Goal: Navigation & Orientation: Understand site structure

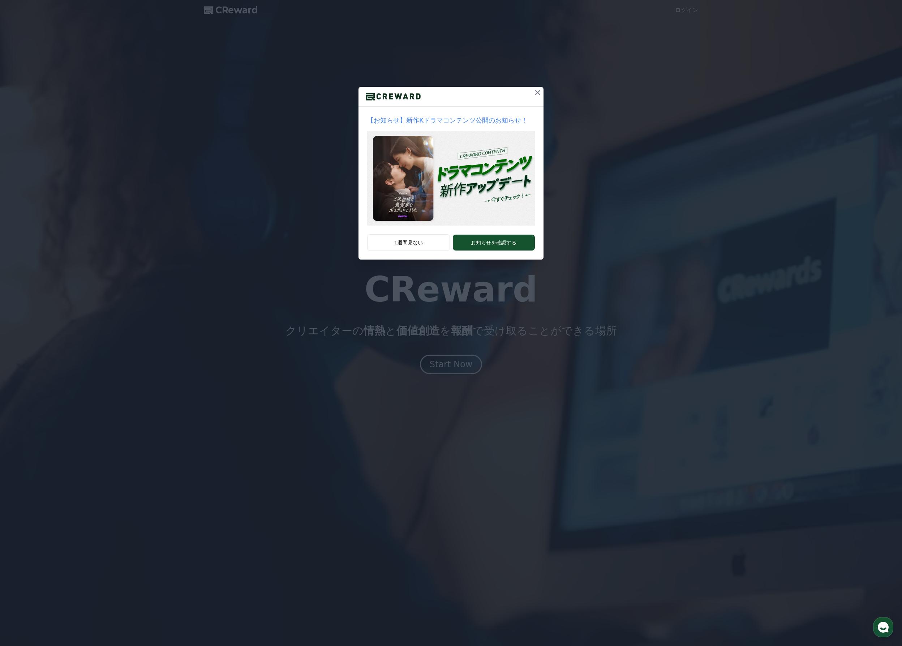
click at [540, 93] on icon at bounding box center [538, 92] width 9 height 9
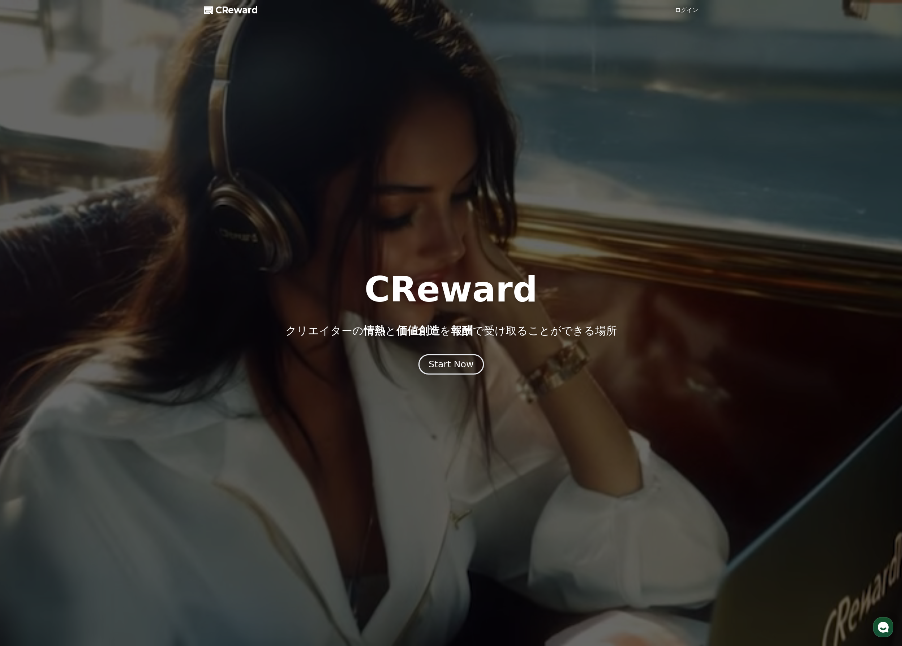
click at [449, 369] on div "Start Now" at bounding box center [451, 364] width 45 height 12
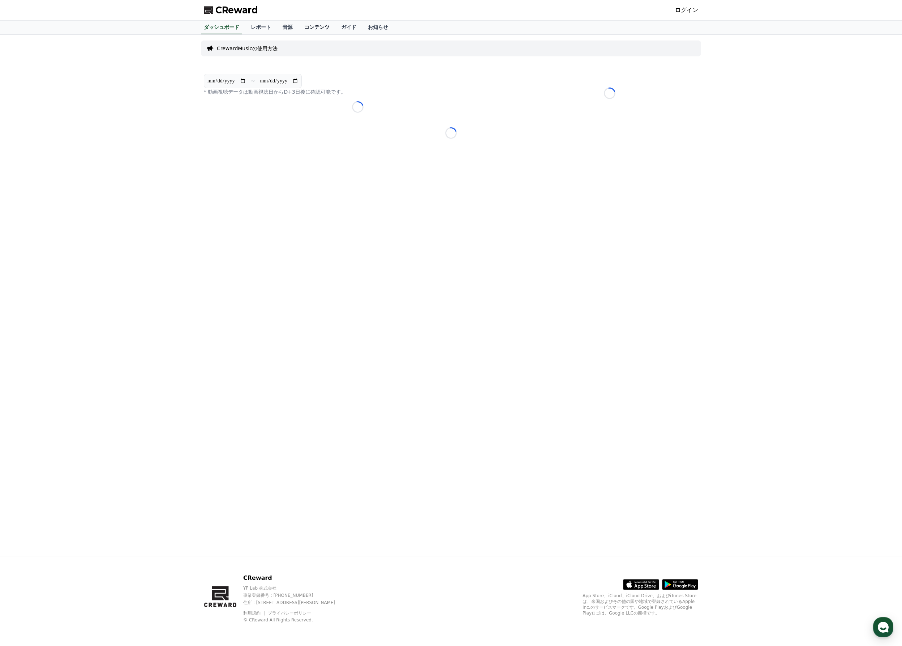
click at [302, 29] on link "コンテンツ" at bounding box center [317, 28] width 37 height 14
click at [217, 29] on link "ダッシュボード" at bounding box center [221, 28] width 47 height 14
click at [362, 29] on link "お知らせ" at bounding box center [378, 28] width 32 height 14
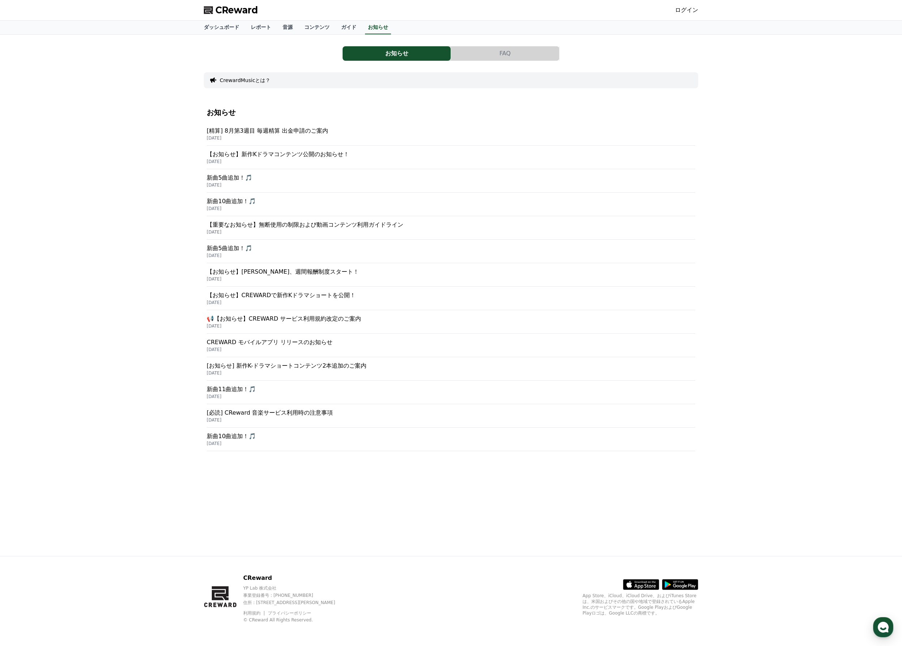
click at [334, 183] on p "[DATE]" at bounding box center [451, 185] width 489 height 6
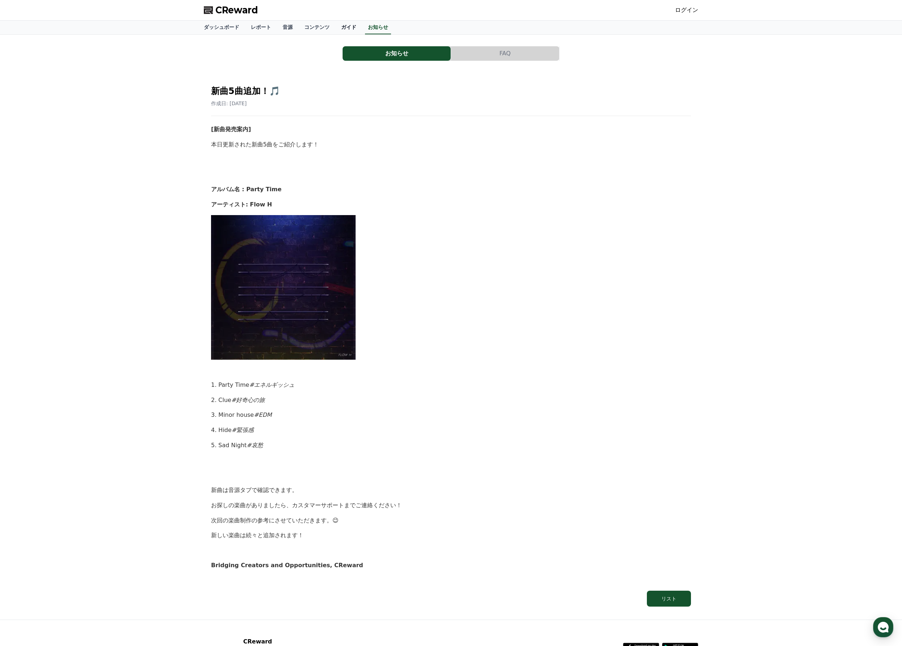
click at [336, 30] on link "ガイド" at bounding box center [349, 28] width 27 height 14
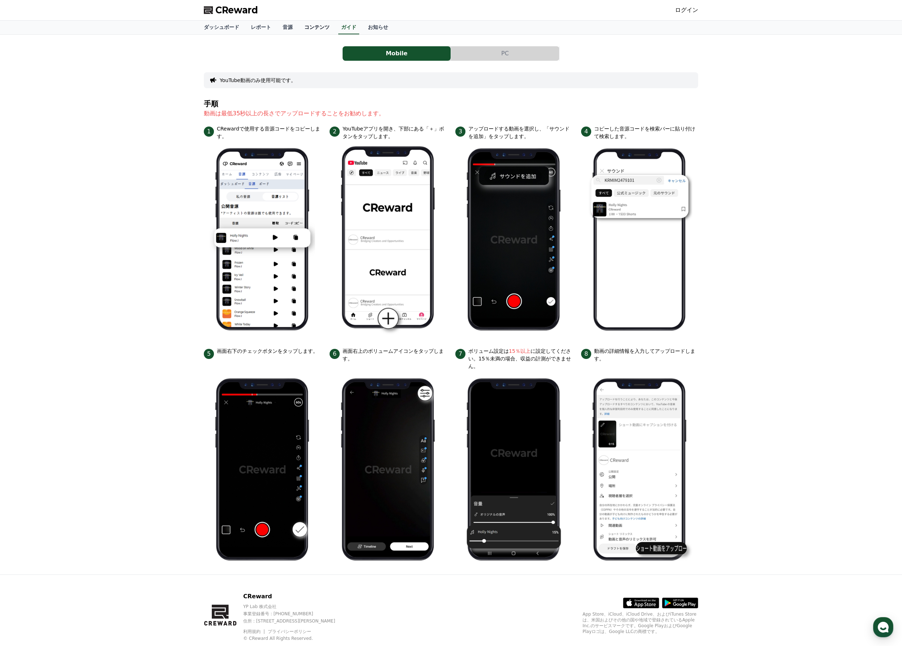
click at [300, 29] on link "コンテンツ" at bounding box center [317, 28] width 37 height 14
click at [277, 28] on link "音源" at bounding box center [288, 28] width 22 height 14
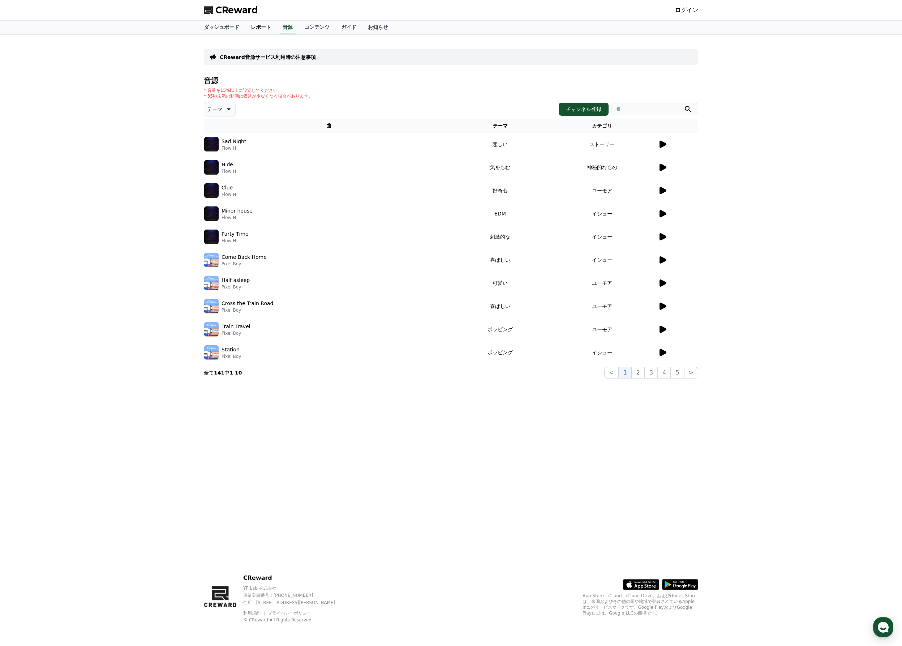
click at [247, 27] on link "レポート" at bounding box center [261, 28] width 32 height 14
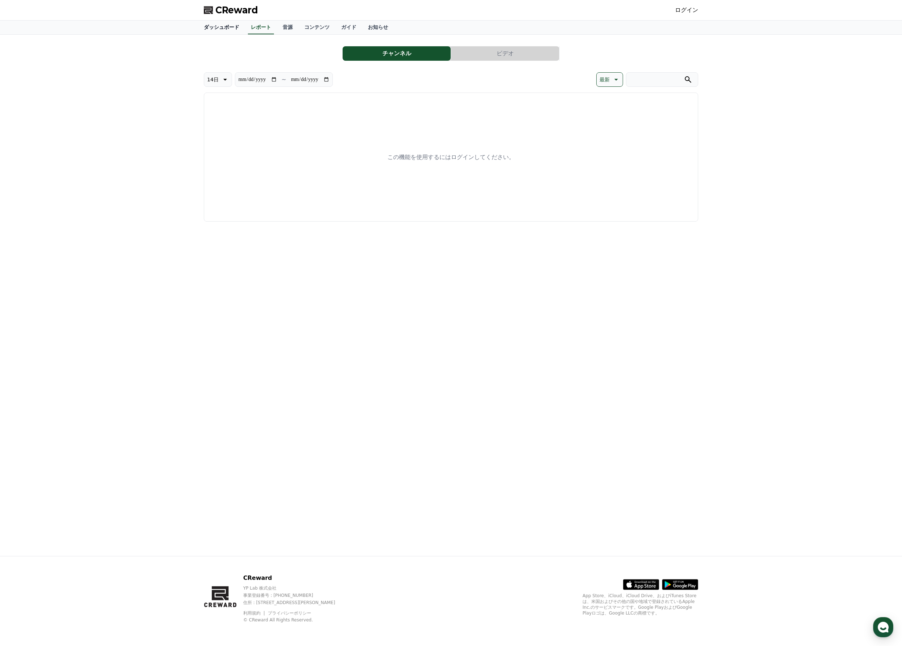
click at [224, 29] on link "ダッシュボード" at bounding box center [221, 28] width 47 height 14
